Goal: Information Seeking & Learning: Learn about a topic

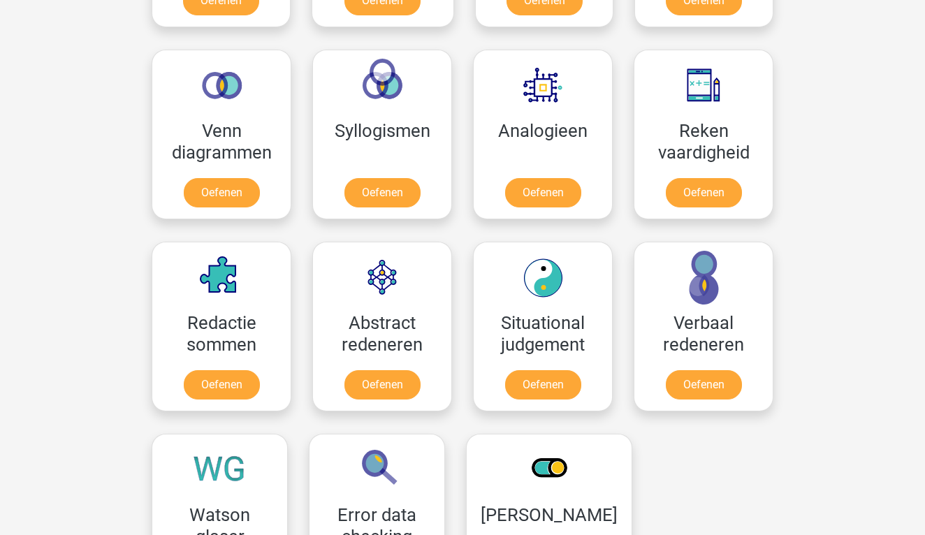
scroll to position [799, 0]
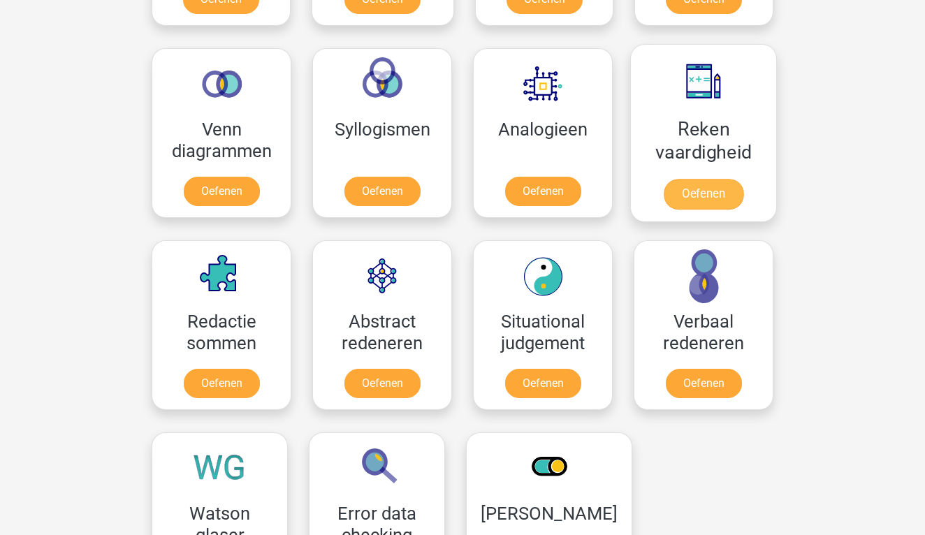
click at [703, 179] on link "Oefenen" at bounding box center [704, 194] width 80 height 31
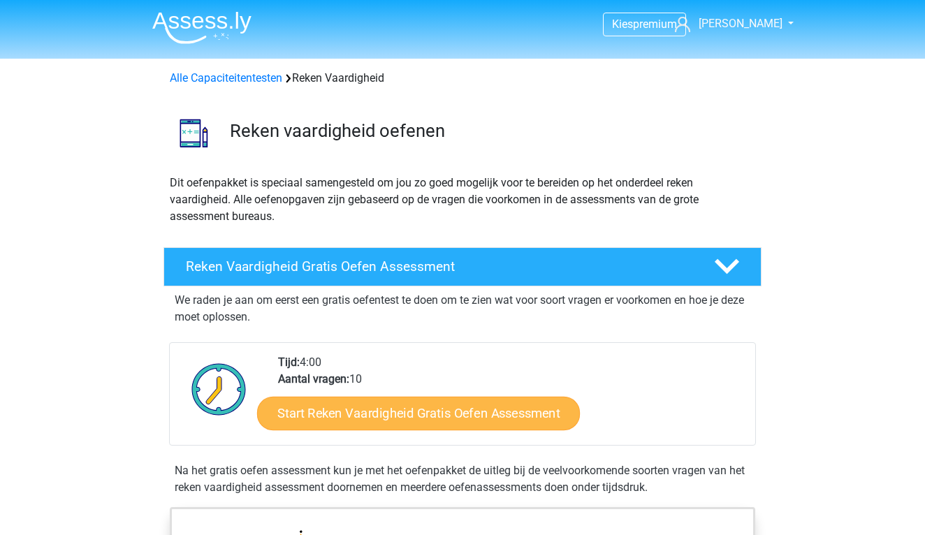
click at [488, 405] on link "Start Reken Vaardigheid Gratis Oefen Assessment" at bounding box center [418, 413] width 323 height 34
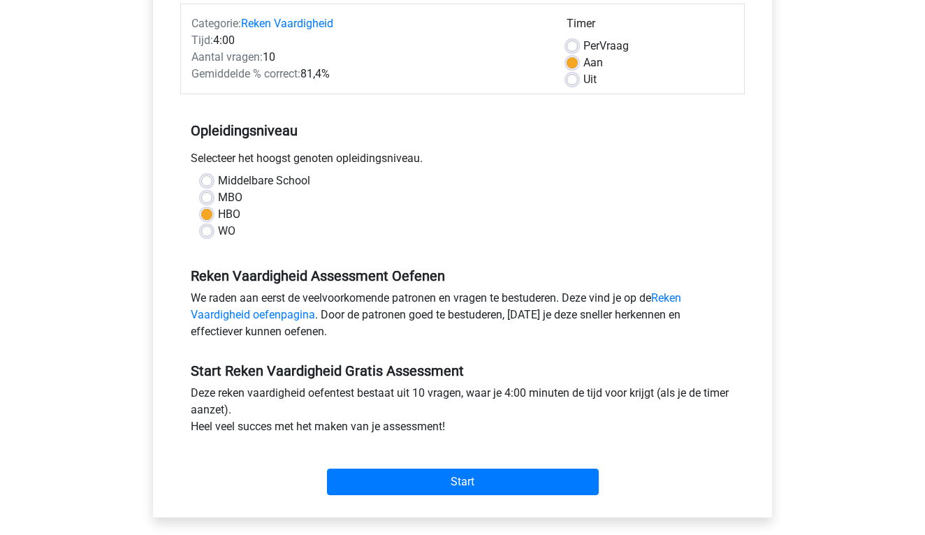
scroll to position [180, 0]
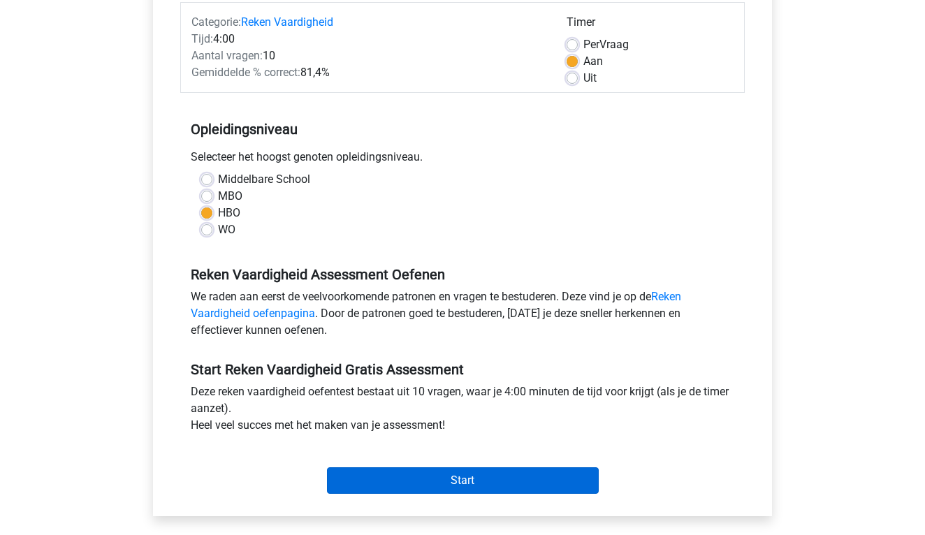
click at [484, 479] on input "Start" at bounding box center [463, 480] width 272 height 27
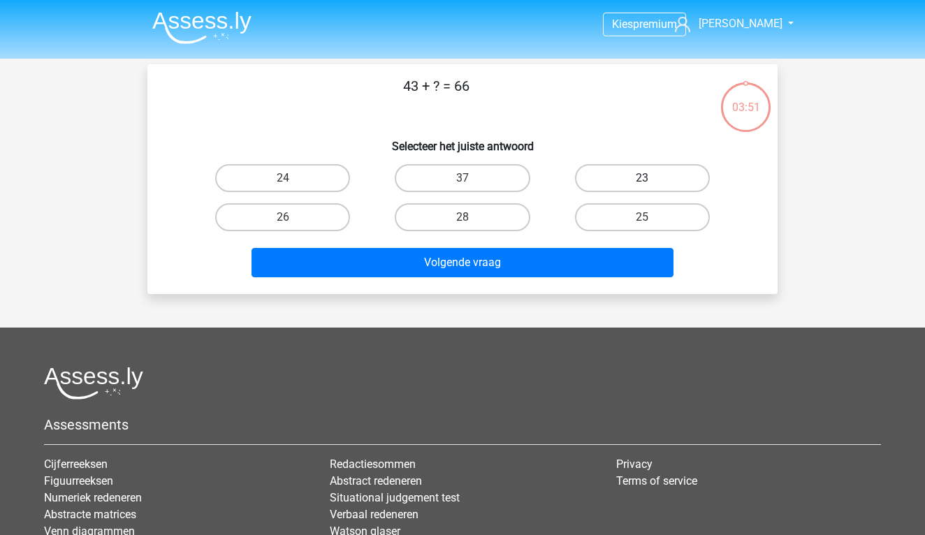
click at [636, 177] on label "23" at bounding box center [642, 178] width 135 height 28
click at [642, 178] on input "23" at bounding box center [646, 182] width 9 height 9
radio input "true"
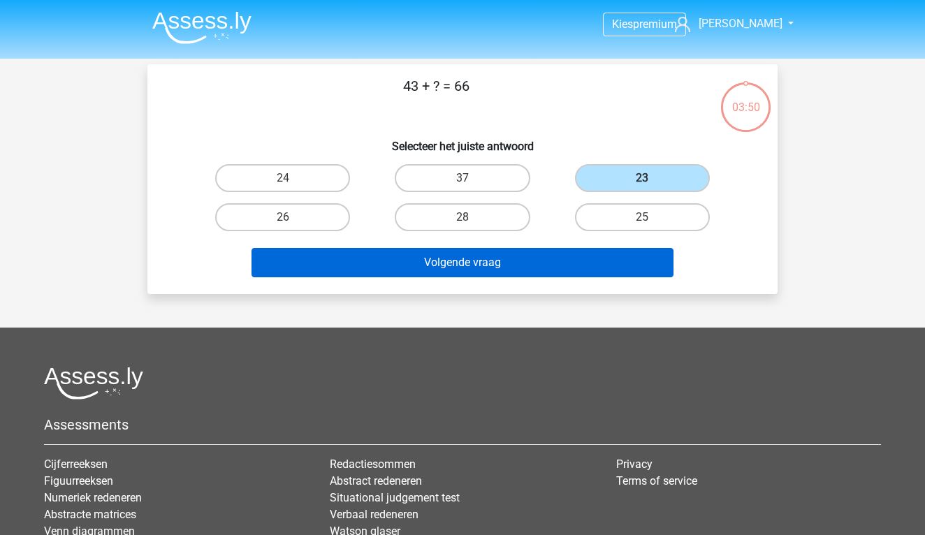
click at [597, 263] on button "Volgende vraag" at bounding box center [462, 262] width 423 height 29
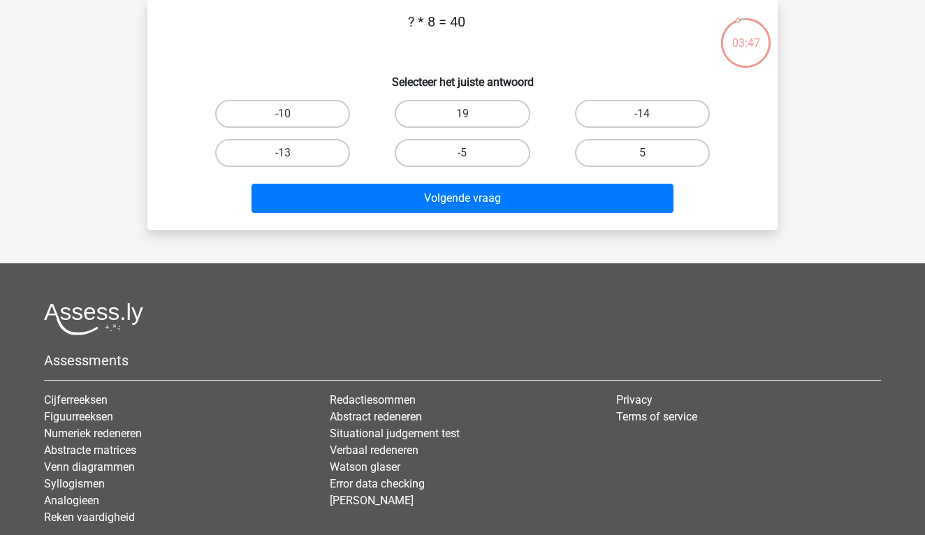
click at [599, 149] on label "5" at bounding box center [642, 153] width 135 height 28
click at [642, 153] on input "5" at bounding box center [646, 157] width 9 height 9
radio input "true"
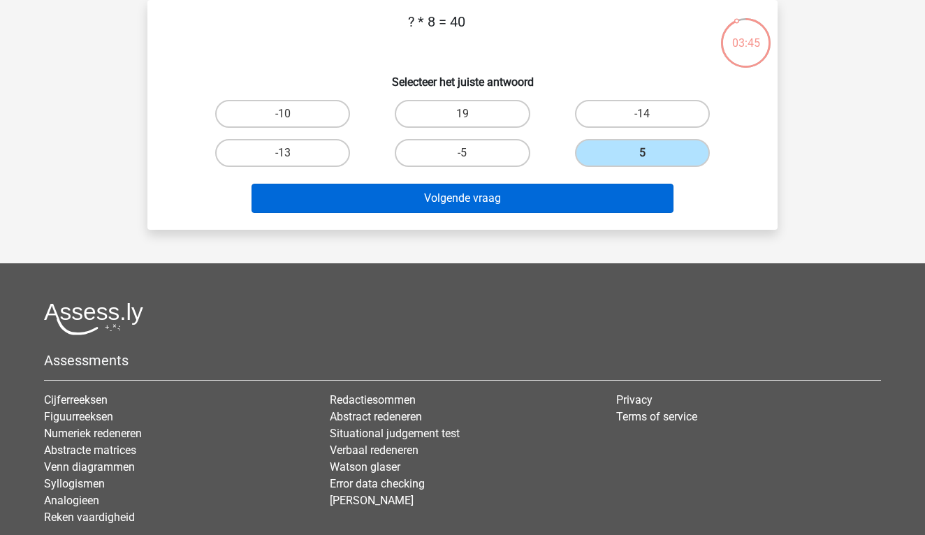
click at [560, 194] on button "Volgende vraag" at bounding box center [462, 198] width 423 height 29
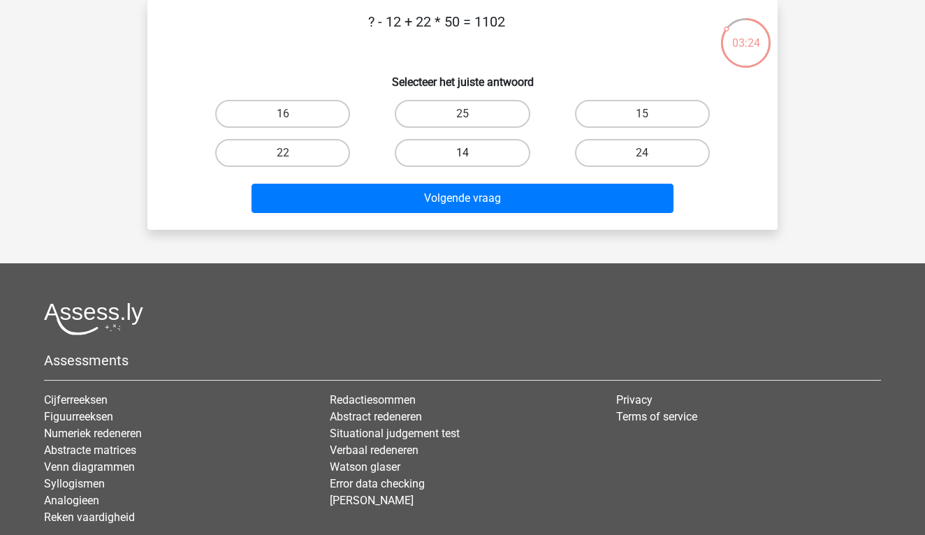
click at [479, 154] on label "14" at bounding box center [462, 153] width 135 height 28
click at [472, 154] on input "14" at bounding box center [466, 157] width 9 height 9
radio input "true"
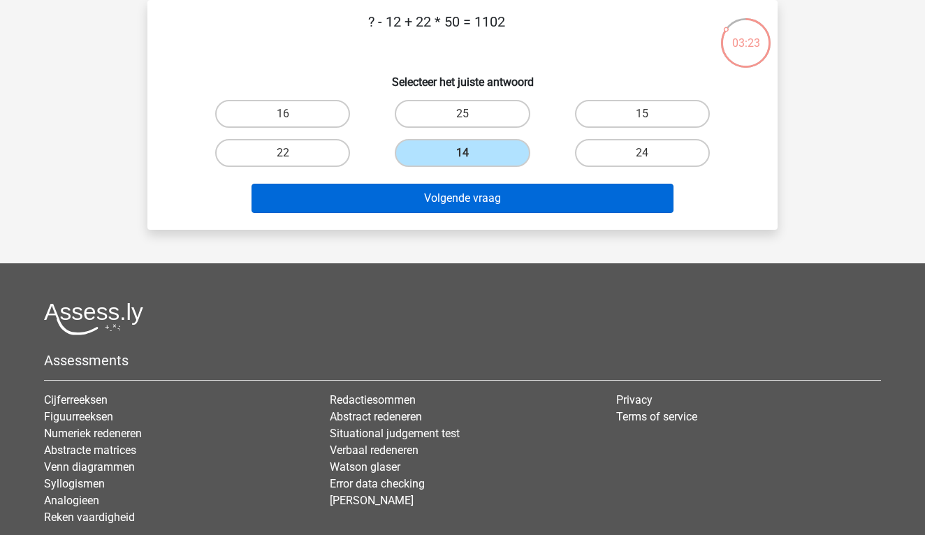
click at [492, 196] on button "Volgende vraag" at bounding box center [462, 198] width 423 height 29
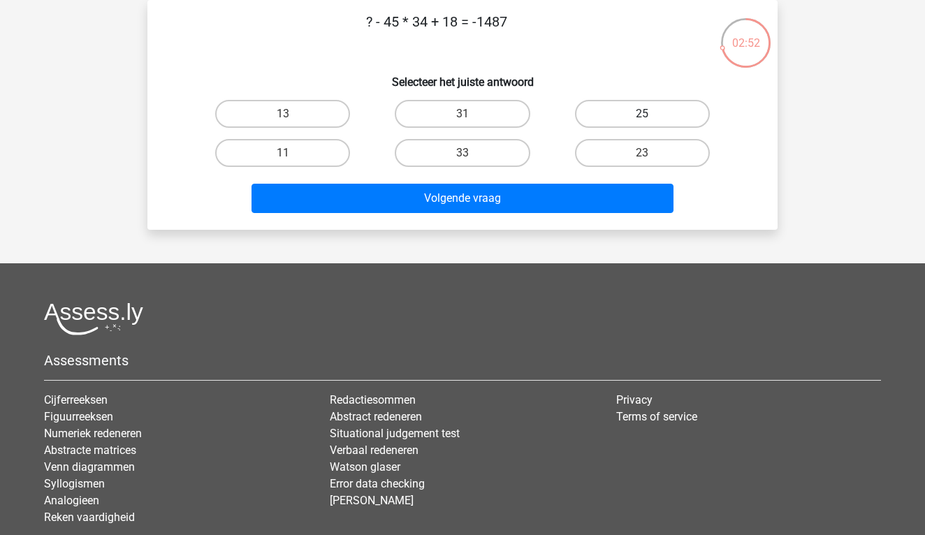
click at [639, 112] on label "25" at bounding box center [642, 114] width 135 height 28
click at [642, 114] on input "25" at bounding box center [646, 118] width 9 height 9
radio input "true"
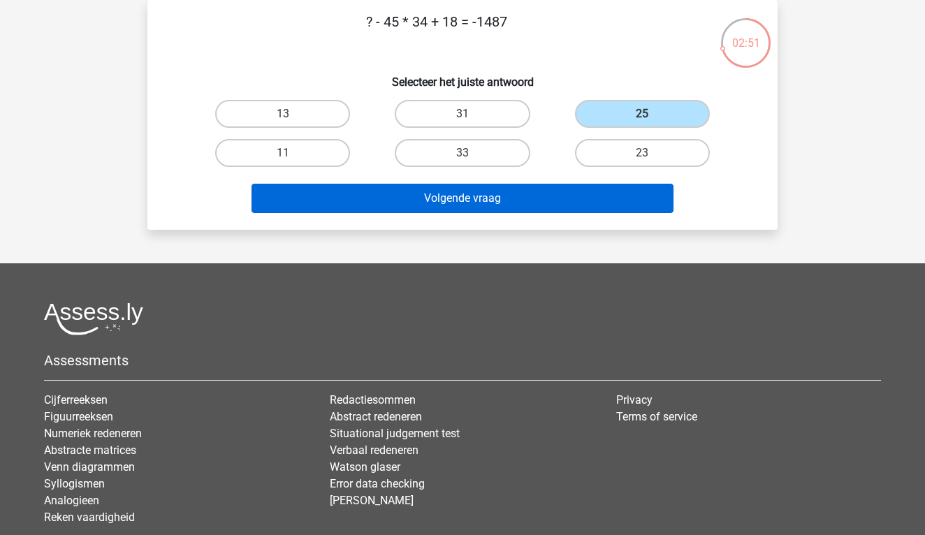
click at [595, 193] on button "Volgende vraag" at bounding box center [462, 198] width 423 height 29
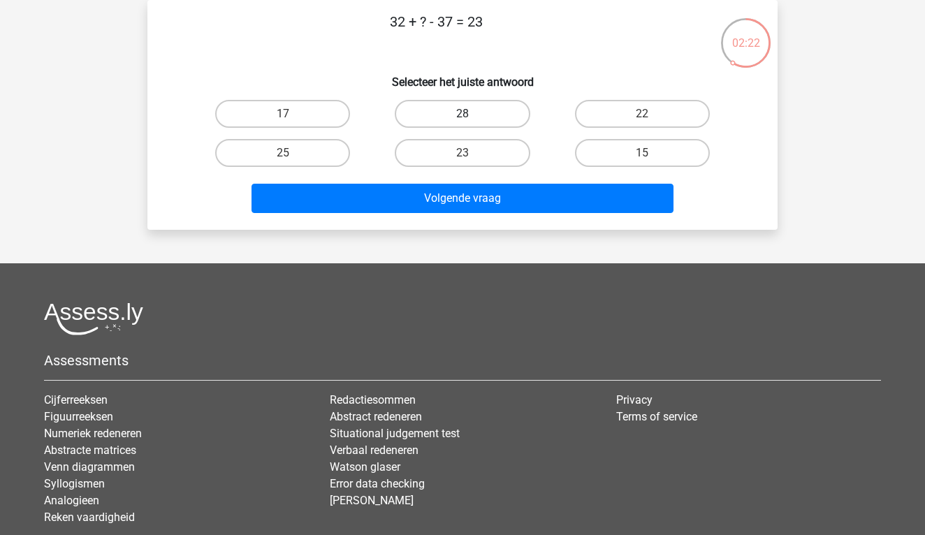
click at [458, 119] on label "28" at bounding box center [462, 114] width 135 height 28
click at [462, 119] on input "28" at bounding box center [466, 118] width 9 height 9
radio input "true"
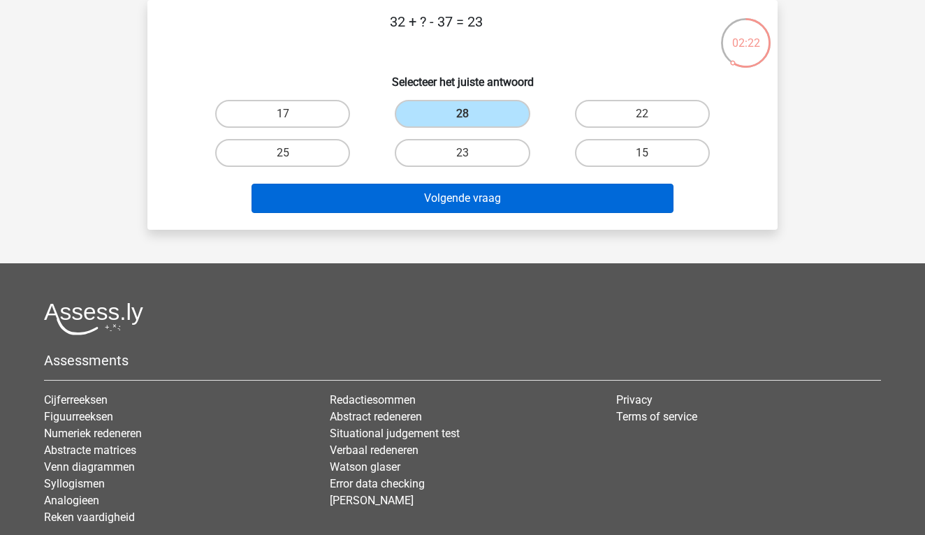
click at [474, 193] on button "Volgende vraag" at bounding box center [462, 198] width 423 height 29
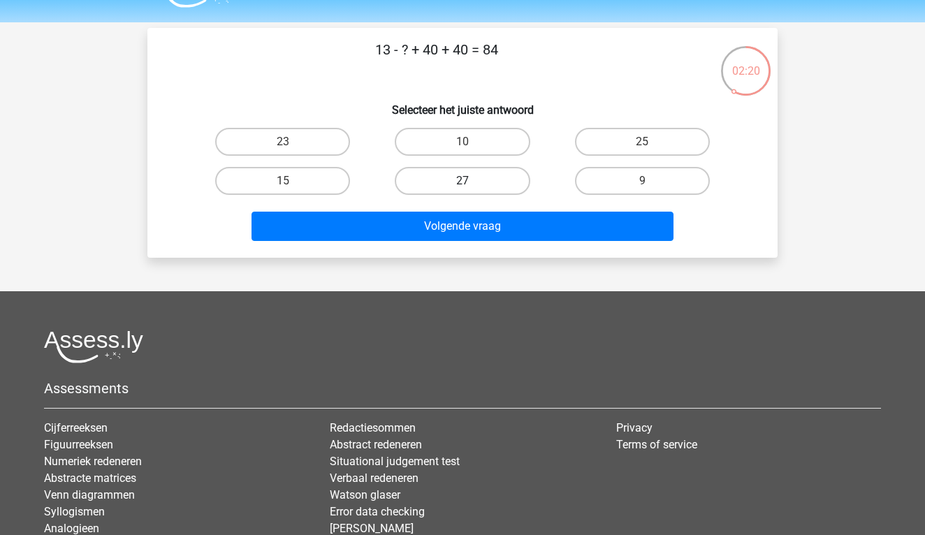
scroll to position [35, 0]
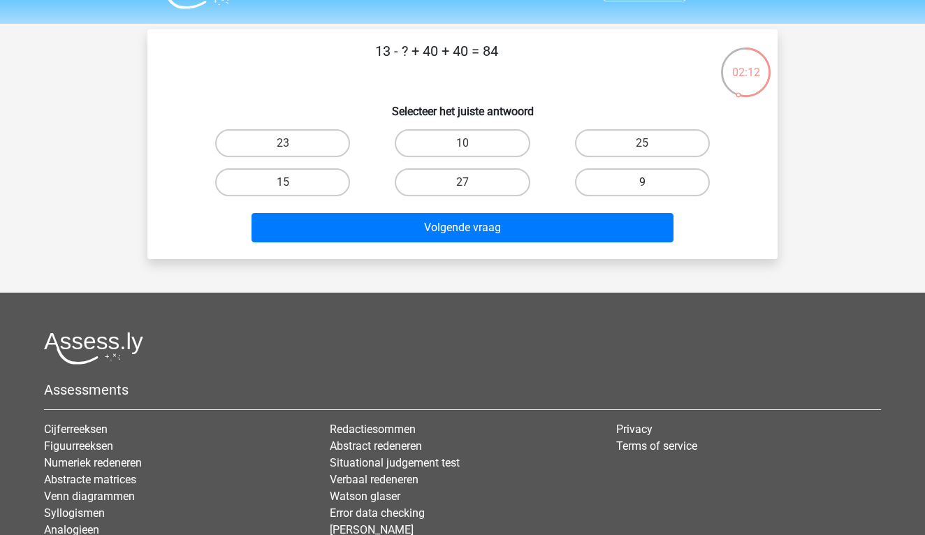
click at [622, 177] on label "9" at bounding box center [642, 182] width 135 height 28
click at [642, 182] on input "9" at bounding box center [646, 186] width 9 height 9
radio input "true"
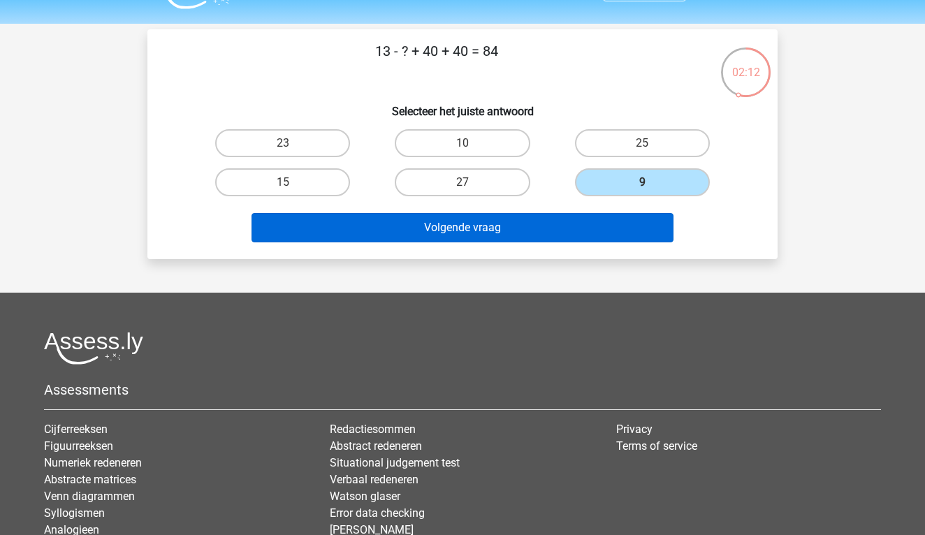
click at [554, 234] on button "Volgende vraag" at bounding box center [462, 227] width 423 height 29
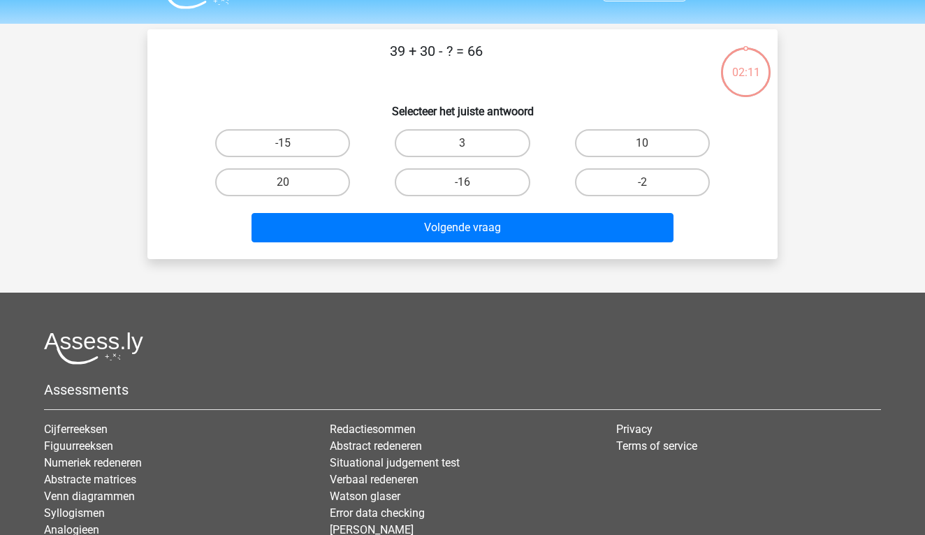
scroll to position [64, 0]
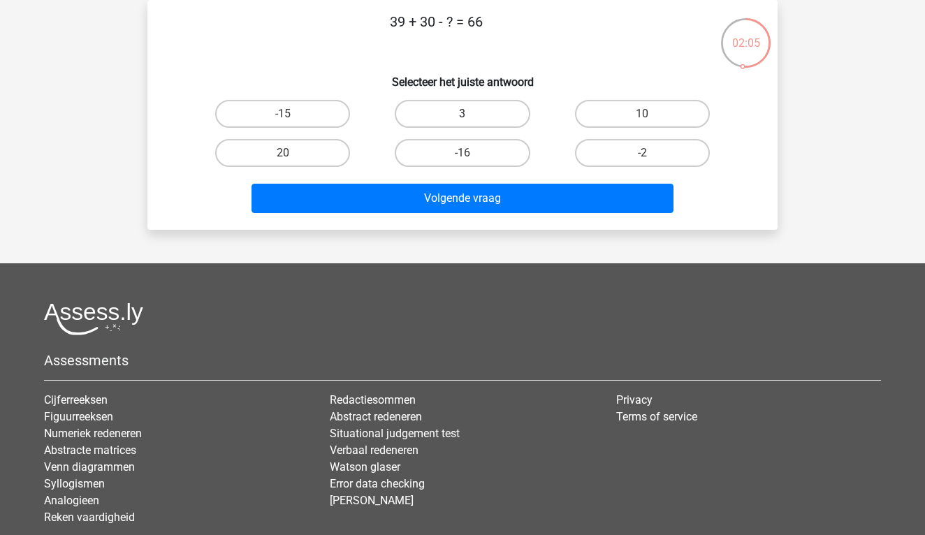
click at [501, 115] on label "3" at bounding box center [462, 114] width 135 height 28
click at [472, 115] on input "3" at bounding box center [466, 118] width 9 height 9
radio input "true"
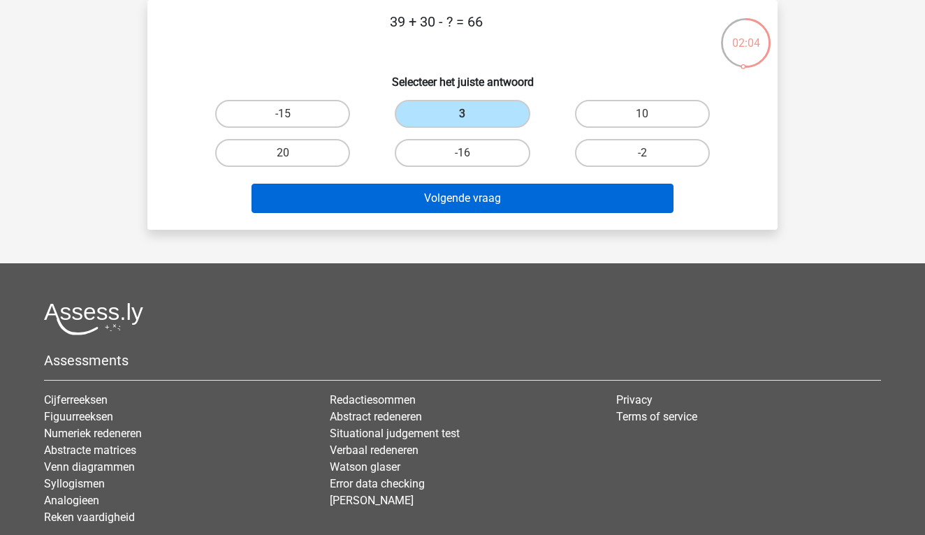
click at [515, 198] on button "Volgende vraag" at bounding box center [462, 198] width 423 height 29
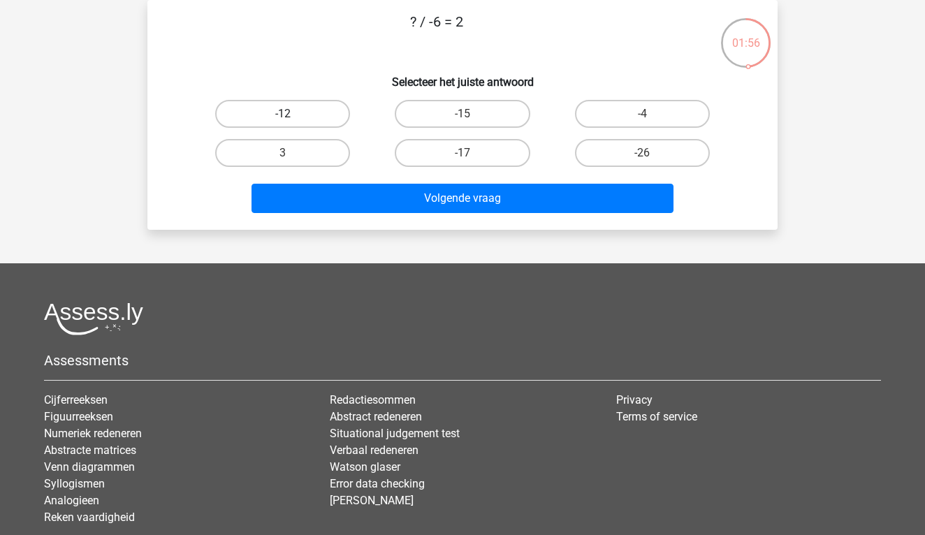
click at [296, 115] on label "-12" at bounding box center [282, 114] width 135 height 28
click at [292, 115] on input "-12" at bounding box center [287, 118] width 9 height 9
radio input "true"
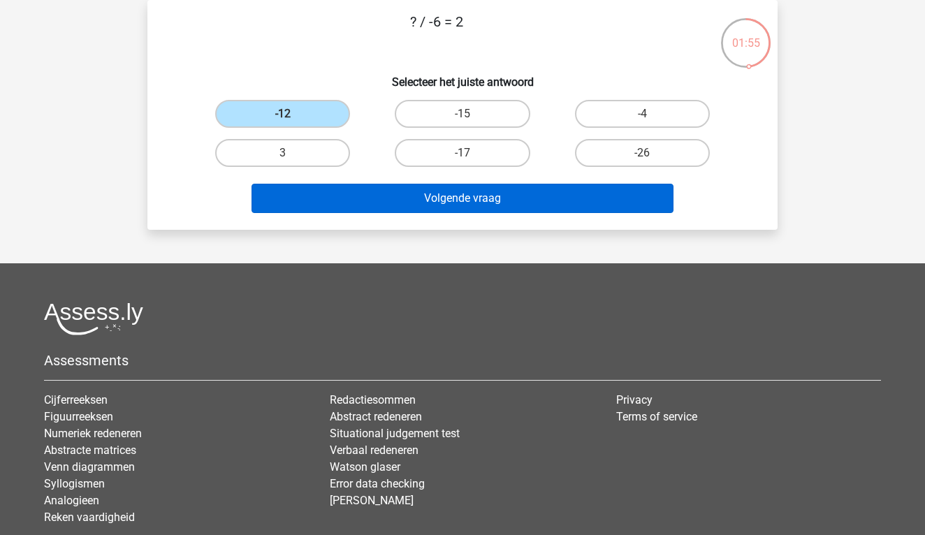
click at [418, 200] on button "Volgende vraag" at bounding box center [462, 198] width 423 height 29
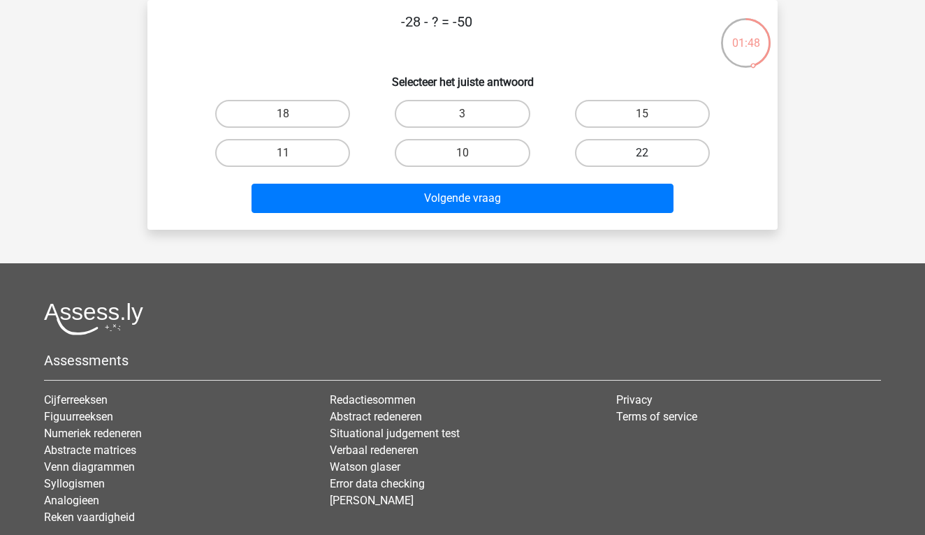
click at [660, 145] on label "22" at bounding box center [642, 153] width 135 height 28
click at [651, 153] on input "22" at bounding box center [646, 157] width 9 height 9
radio input "true"
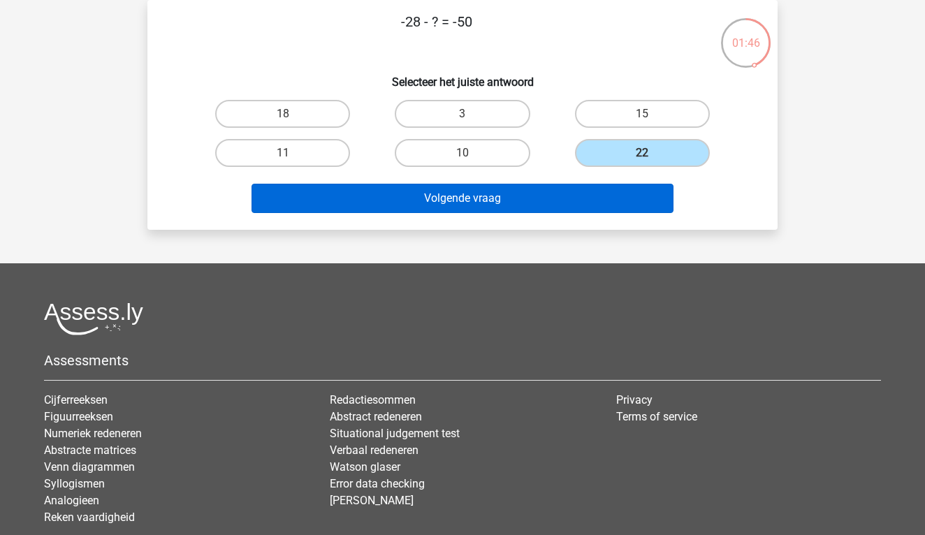
click at [588, 205] on button "Volgende vraag" at bounding box center [462, 198] width 423 height 29
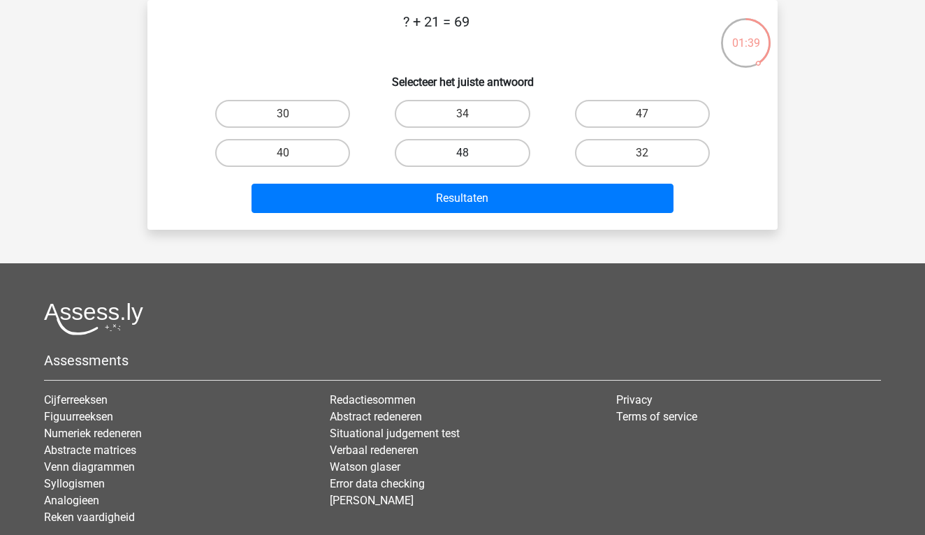
click at [435, 145] on label "48" at bounding box center [462, 153] width 135 height 28
click at [462, 153] on input "48" at bounding box center [466, 157] width 9 height 9
radio input "true"
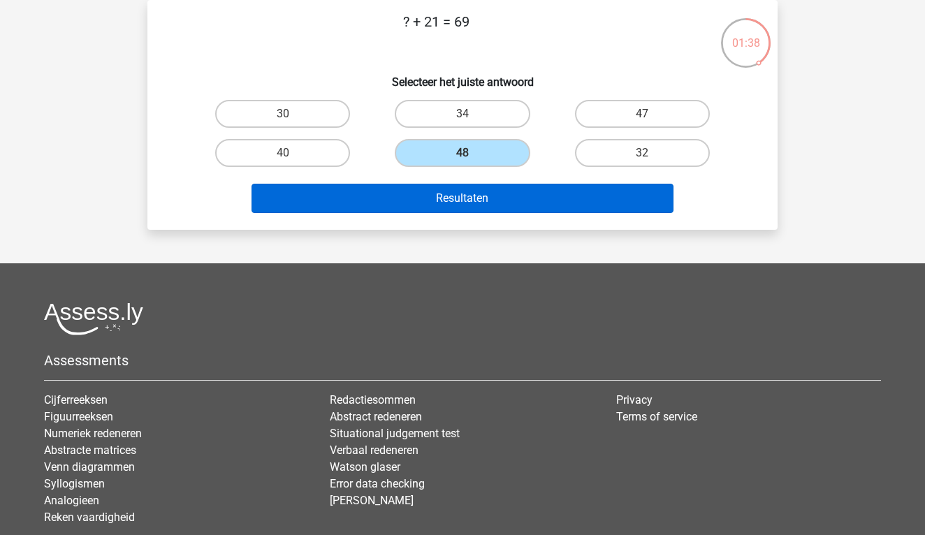
click at [431, 205] on button "Resultaten" at bounding box center [462, 198] width 423 height 29
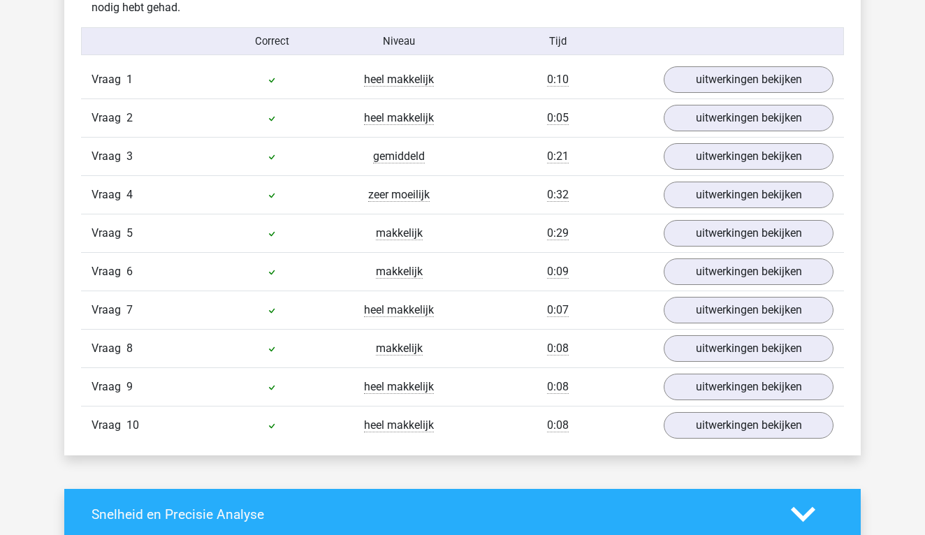
scroll to position [1146, 0]
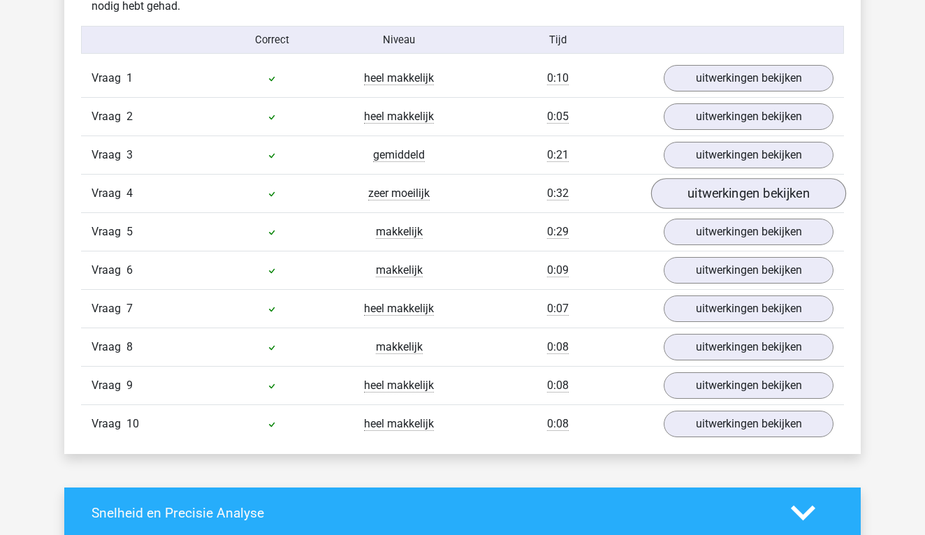
click at [683, 200] on link "uitwerkingen bekijken" at bounding box center [748, 193] width 195 height 31
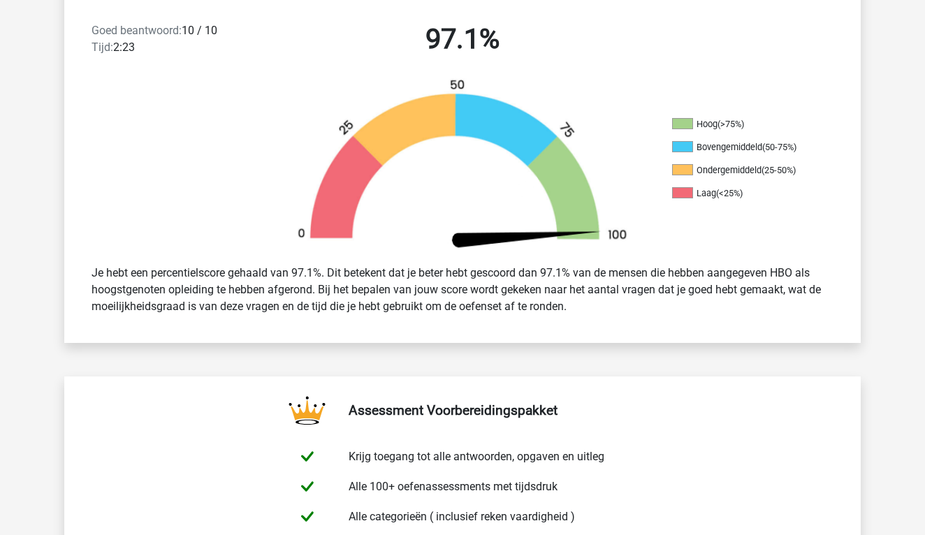
scroll to position [350, 0]
